Goal: Task Accomplishment & Management: Manage account settings

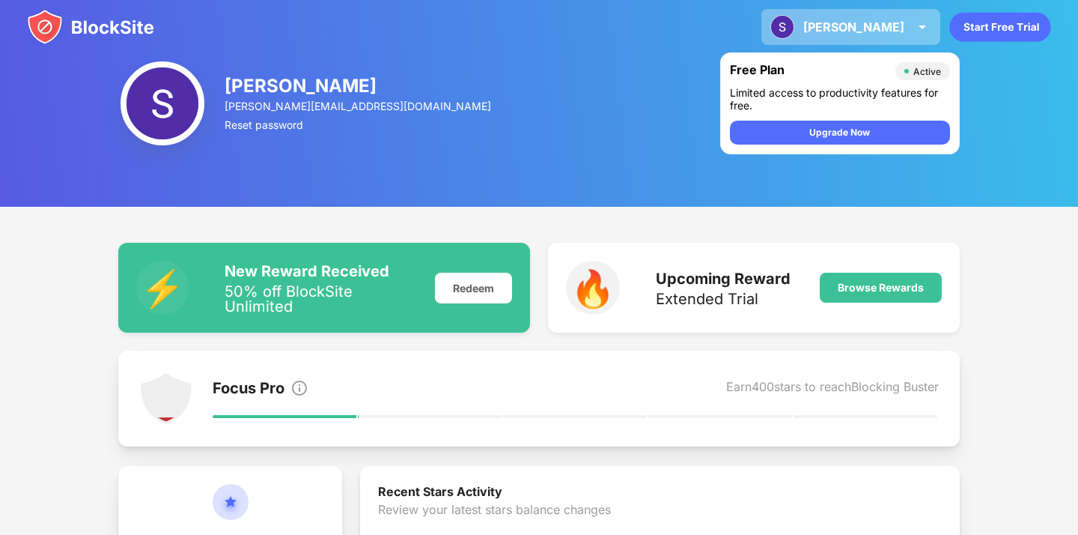
click at [795, 28] on img at bounding box center [783, 27] width 24 height 24
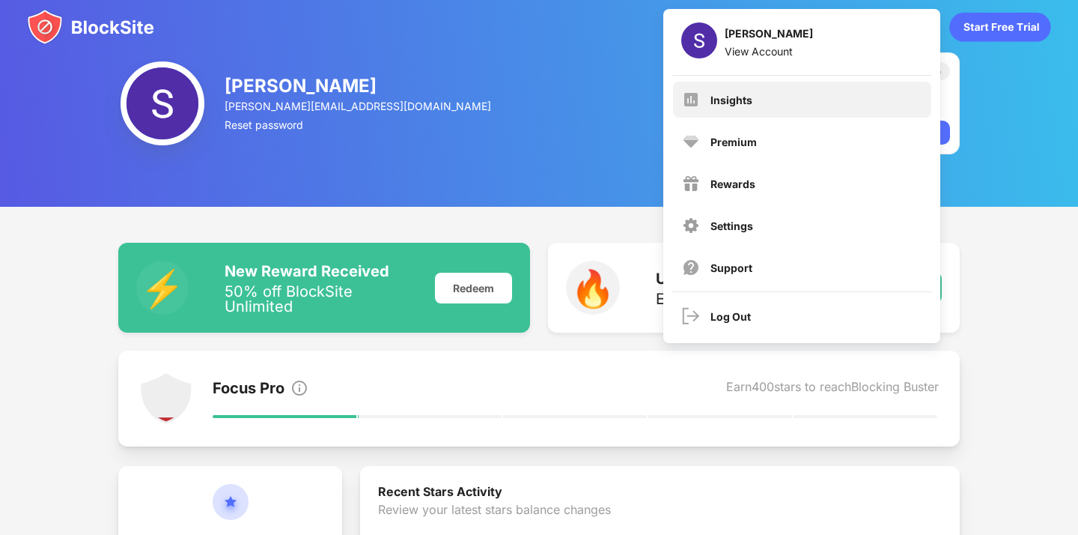
click at [732, 113] on div "Insights" at bounding box center [802, 100] width 258 height 36
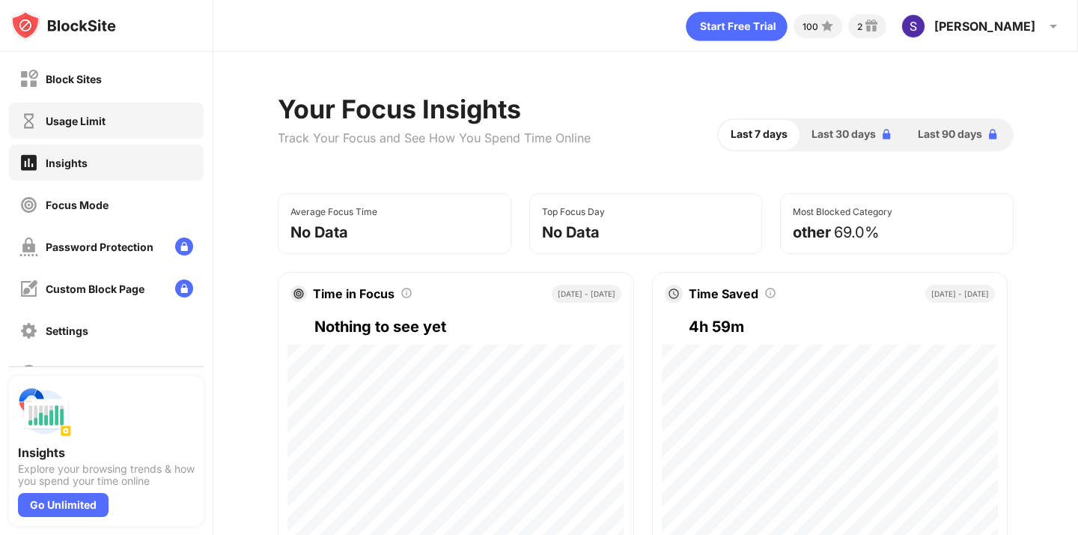
click at [63, 121] on div "Usage Limit" at bounding box center [76, 121] width 60 height 13
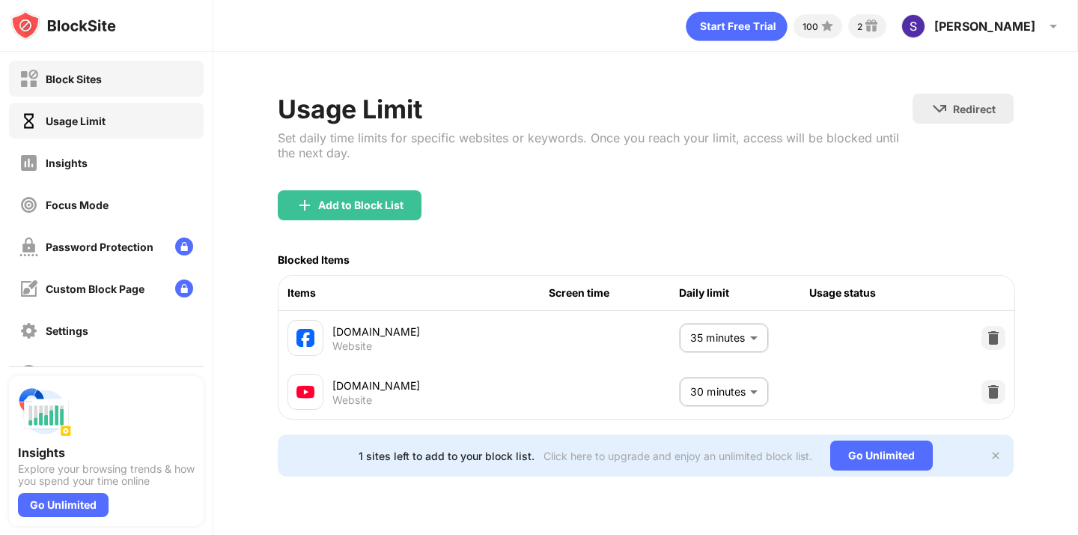
click at [74, 90] on div "Block Sites" at bounding box center [106, 79] width 195 height 36
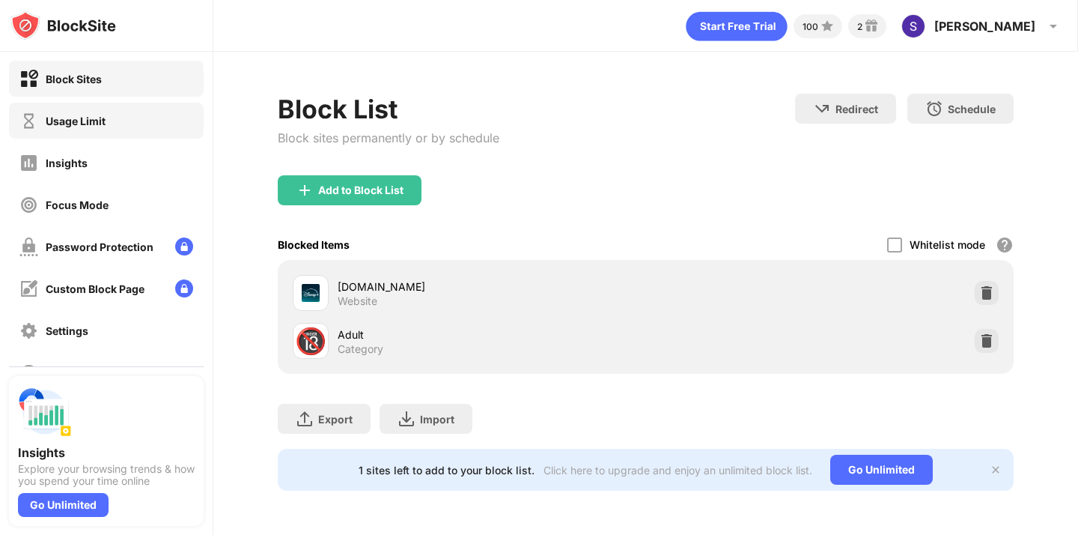
click at [100, 110] on div "Usage Limit" at bounding box center [106, 121] width 195 height 36
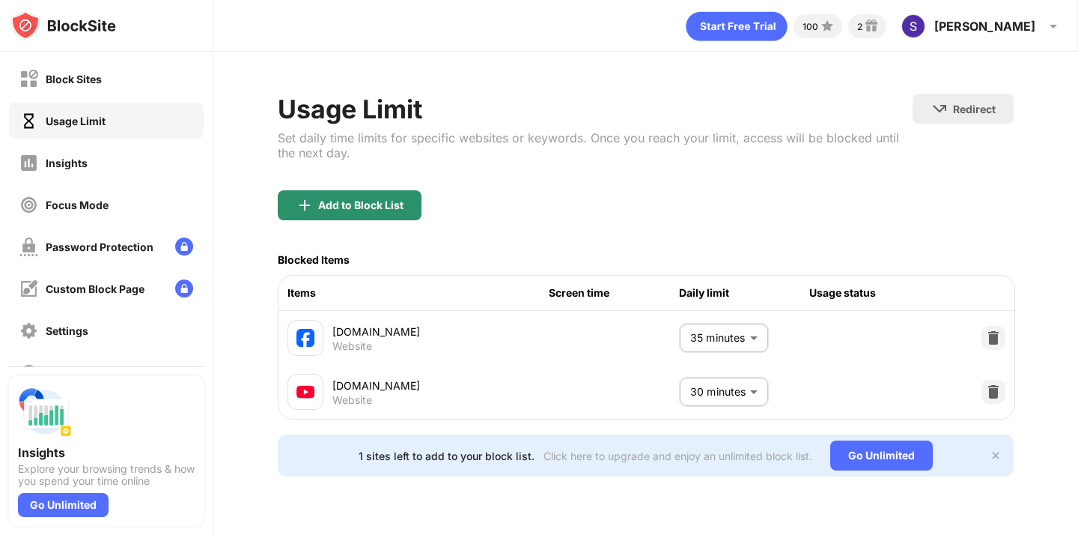
click at [350, 195] on div "Add to Block List" at bounding box center [350, 205] width 144 height 30
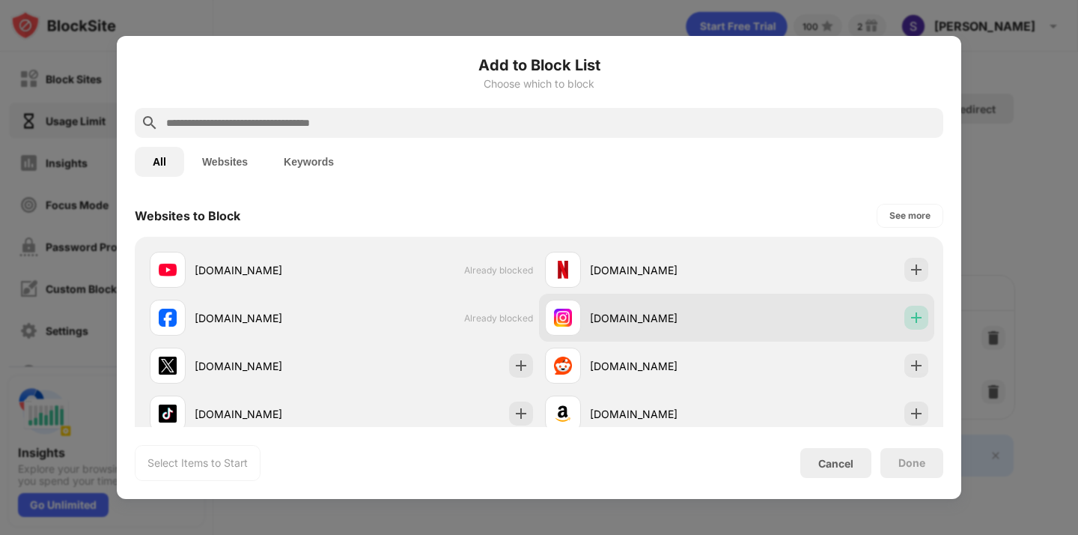
click at [917, 314] on img at bounding box center [916, 317] width 15 height 15
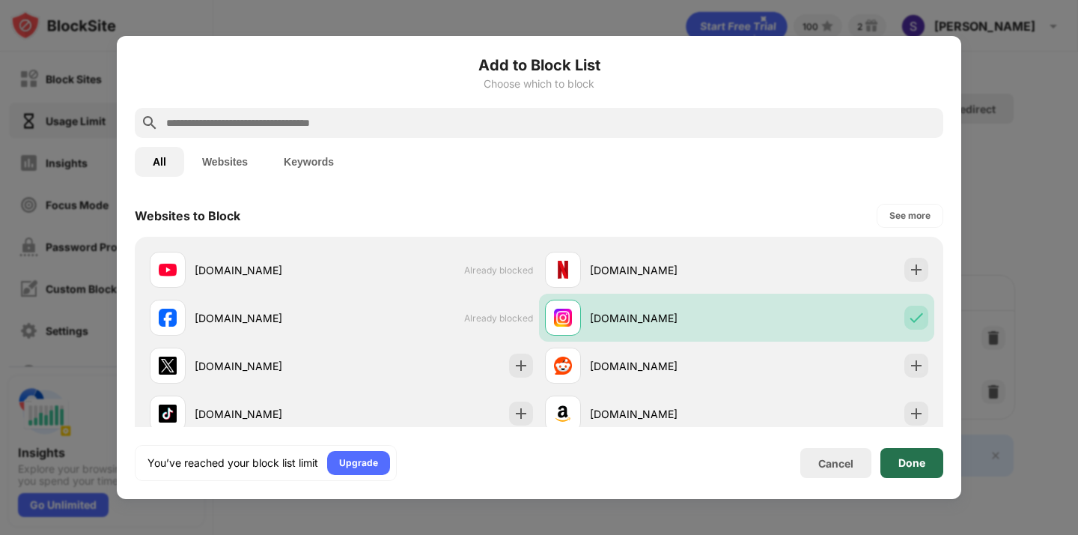
click at [911, 459] on div "Done" at bounding box center [912, 463] width 27 height 12
